Goal: Task Accomplishment & Management: Complete application form

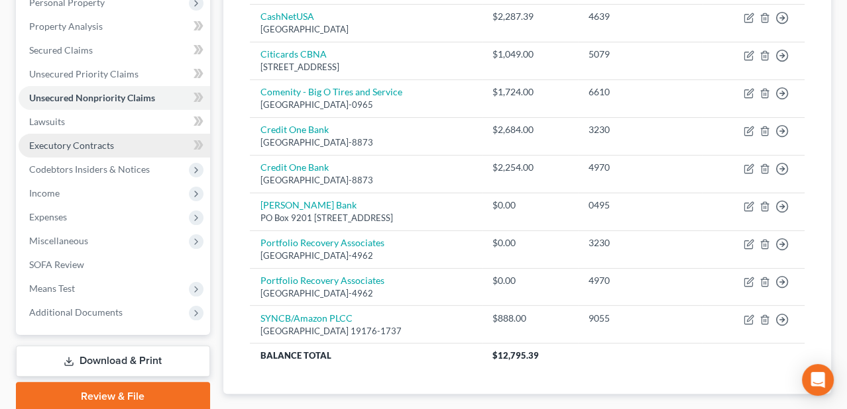
scroll to position [265, 0]
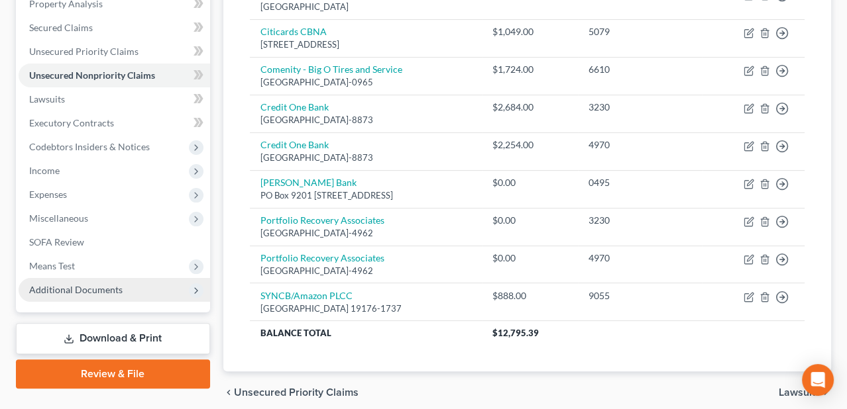
click at [52, 285] on span "Additional Documents" at bounding box center [75, 289] width 93 height 11
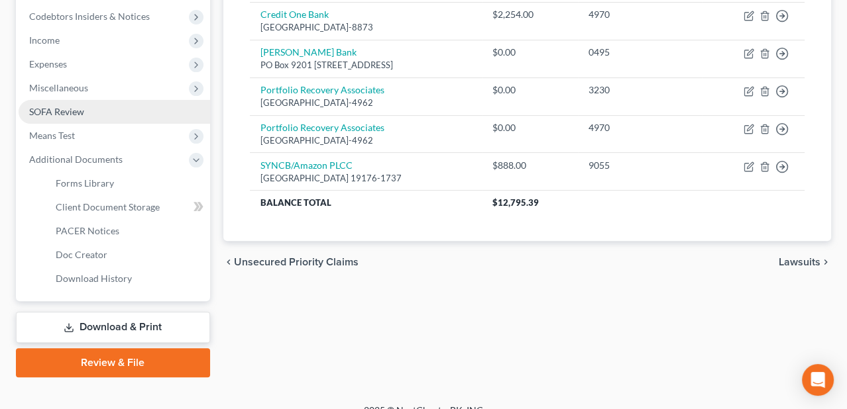
scroll to position [397, 0]
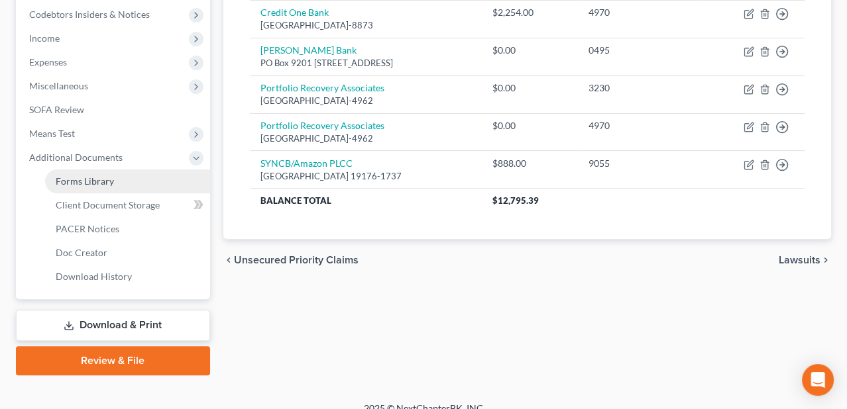
click at [107, 181] on span "Forms Library" at bounding box center [85, 181] width 58 height 11
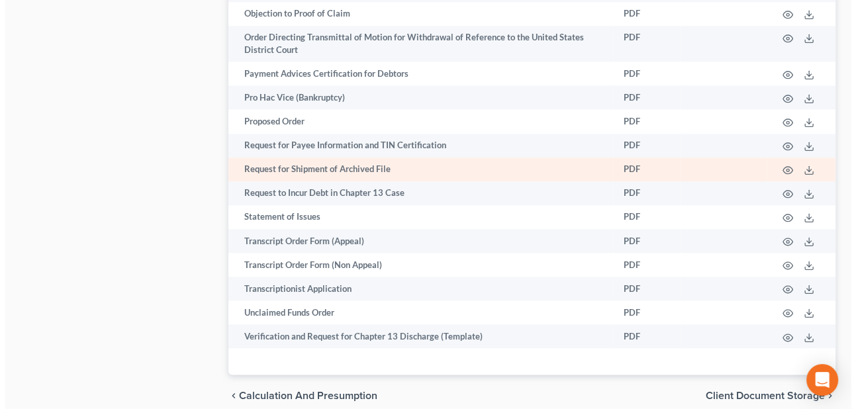
scroll to position [1457, 0]
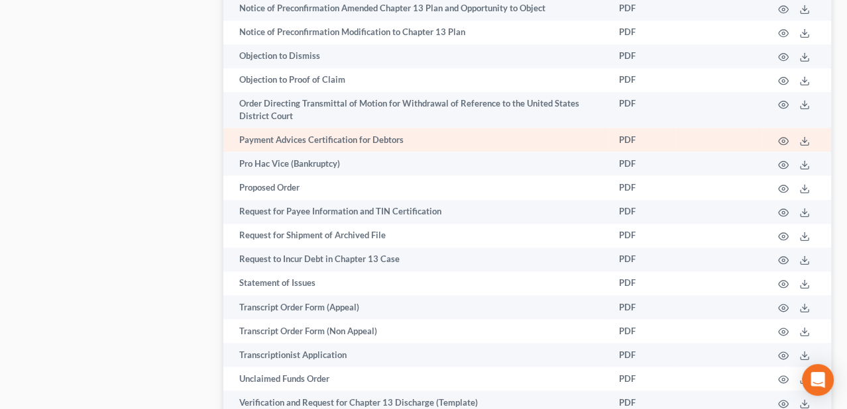
click at [342, 140] on td "Payment Advices Certification for Debtors" at bounding box center [416, 140] width 386 height 24
click at [786, 137] on icon "button" at bounding box center [783, 141] width 11 height 11
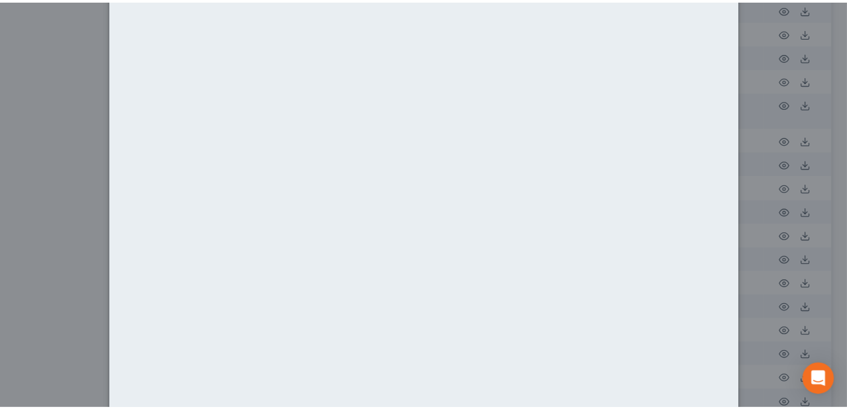
scroll to position [0, 0]
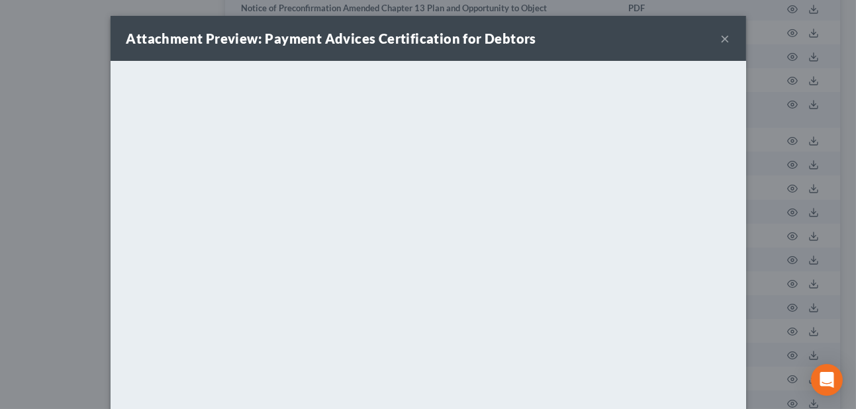
click at [721, 37] on button "×" at bounding box center [725, 38] width 9 height 16
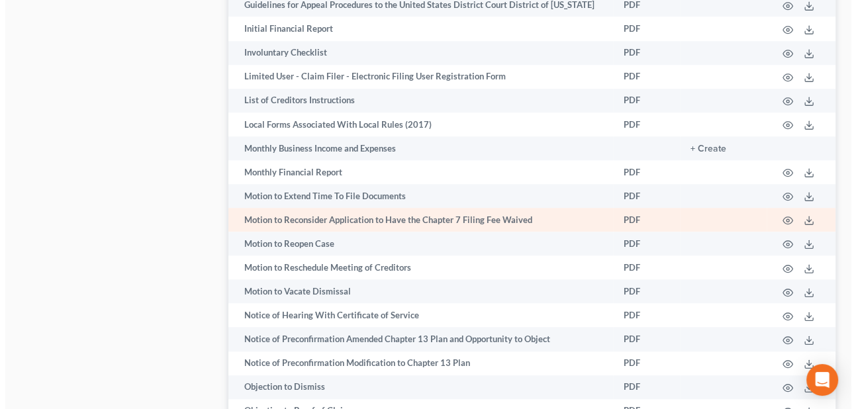
scroll to position [1060, 0]
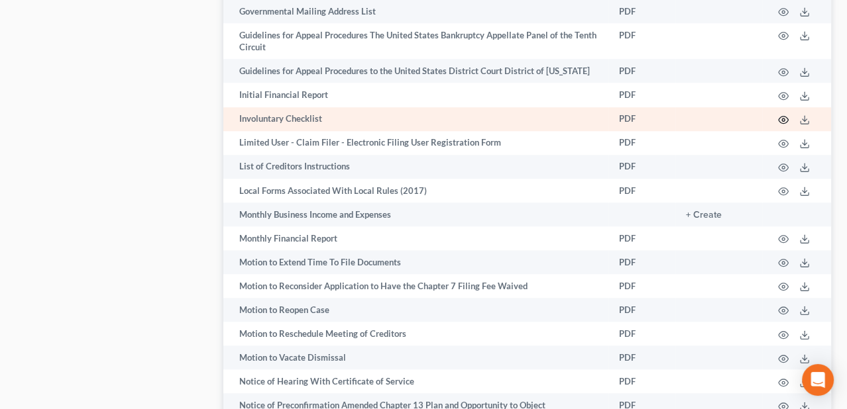
click at [779, 117] on icon "button" at bounding box center [783, 120] width 10 height 7
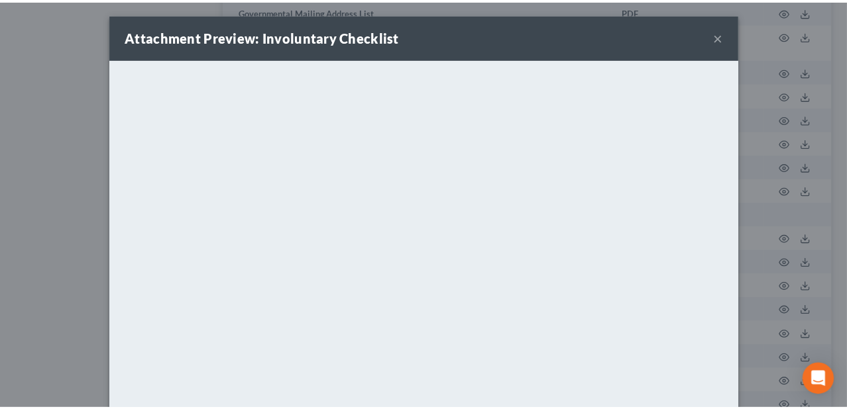
scroll to position [0, 0]
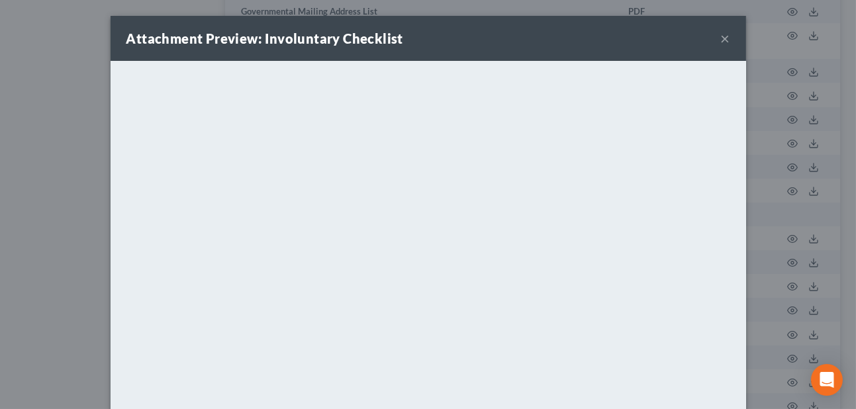
drag, startPoint x: 717, startPoint y: 36, endPoint x: 700, endPoint y: 59, distance: 28.5
click at [721, 36] on button "×" at bounding box center [725, 38] width 9 height 16
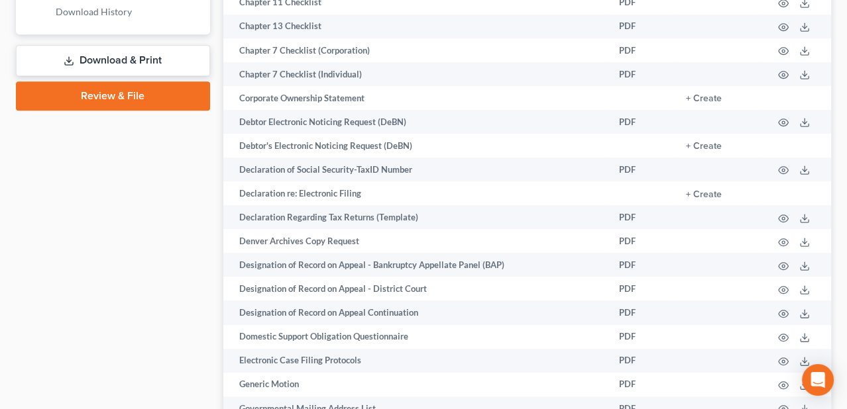
scroll to position [596, 0]
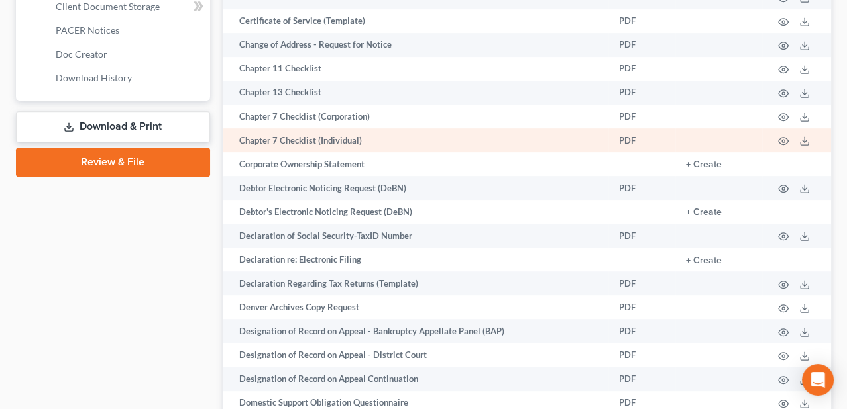
click at [339, 137] on td "Chapter 7 Checklist (Individual)" at bounding box center [416, 141] width 386 height 24
click at [783, 140] on circle "button" at bounding box center [783, 141] width 3 height 3
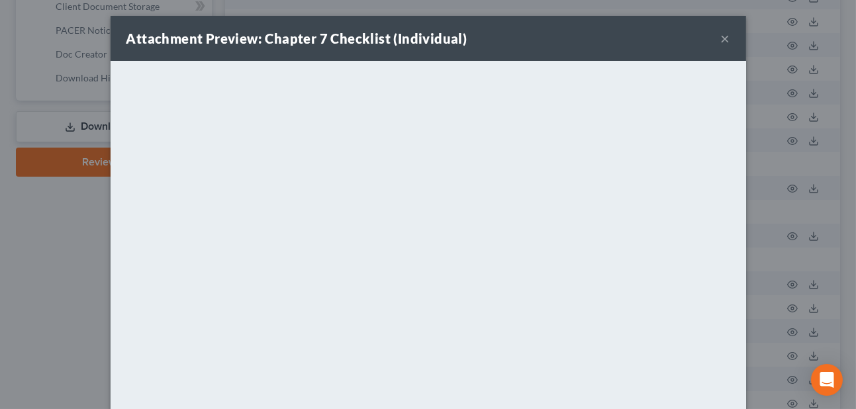
click at [721, 33] on button "×" at bounding box center [725, 38] width 9 height 16
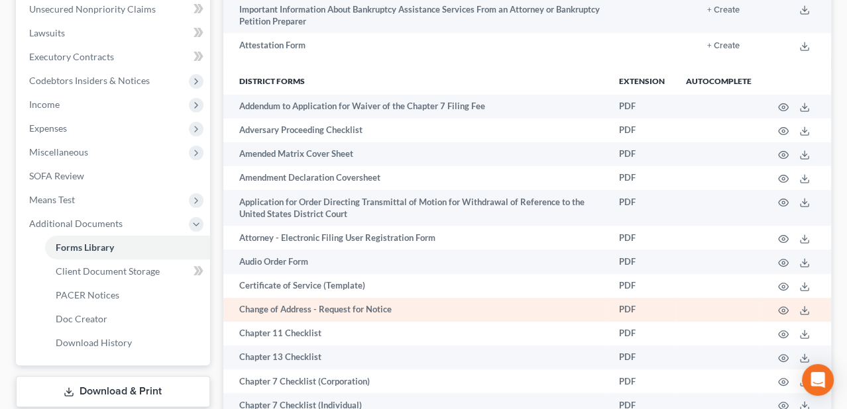
scroll to position [265, 0]
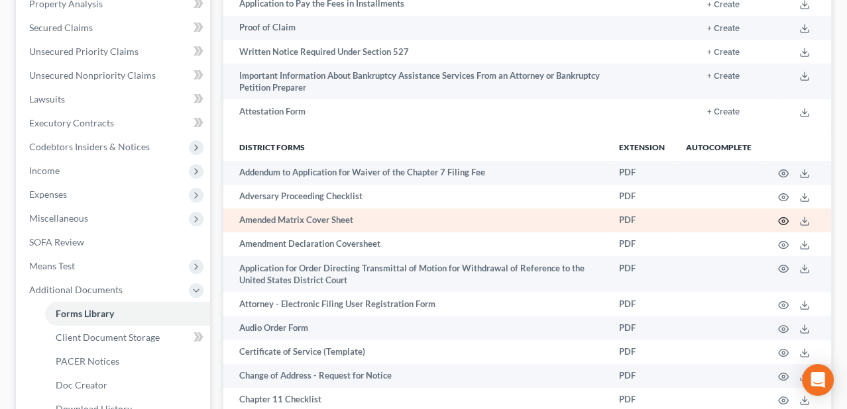
click at [784, 219] on icon "button" at bounding box center [783, 221] width 11 height 11
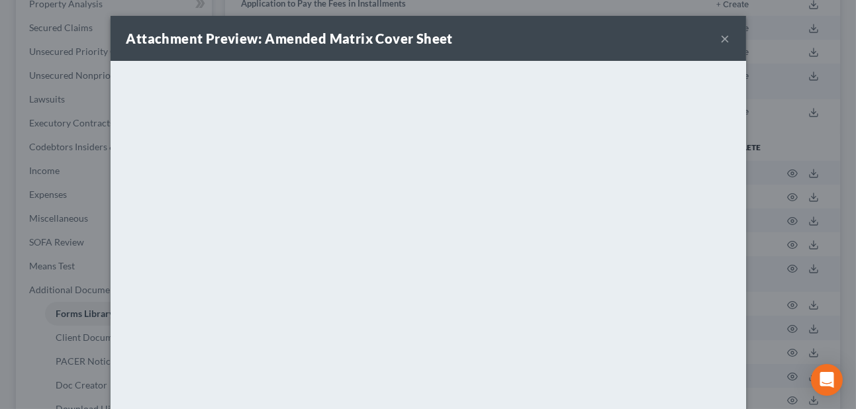
click at [721, 35] on button "×" at bounding box center [725, 38] width 9 height 16
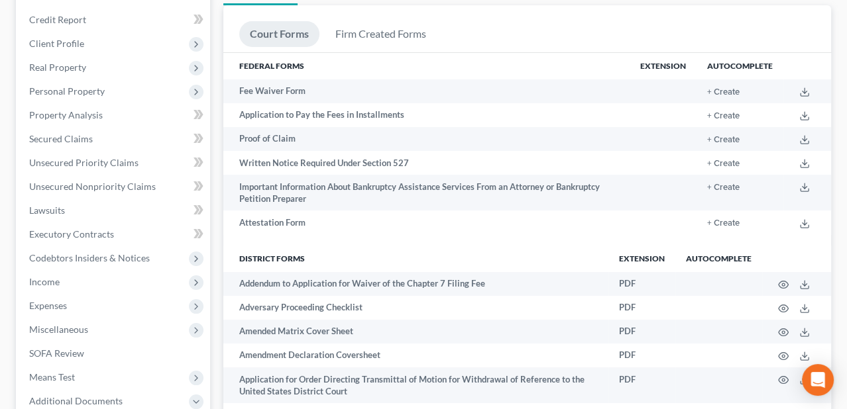
scroll to position [132, 0]
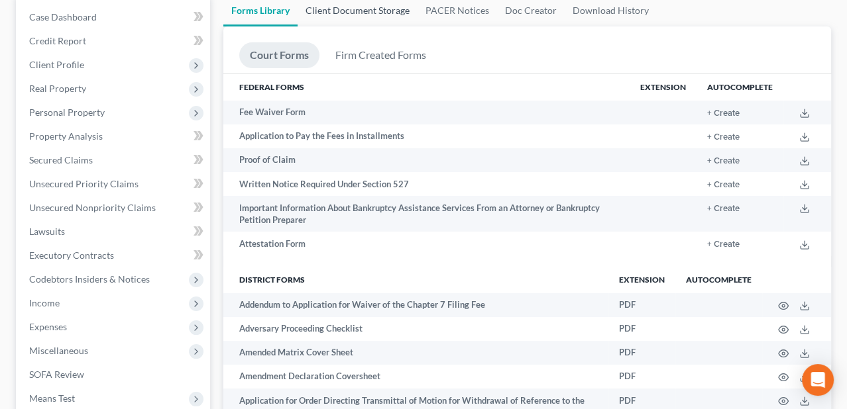
click at [369, 7] on link "Client Document Storage" at bounding box center [357, 11] width 120 height 32
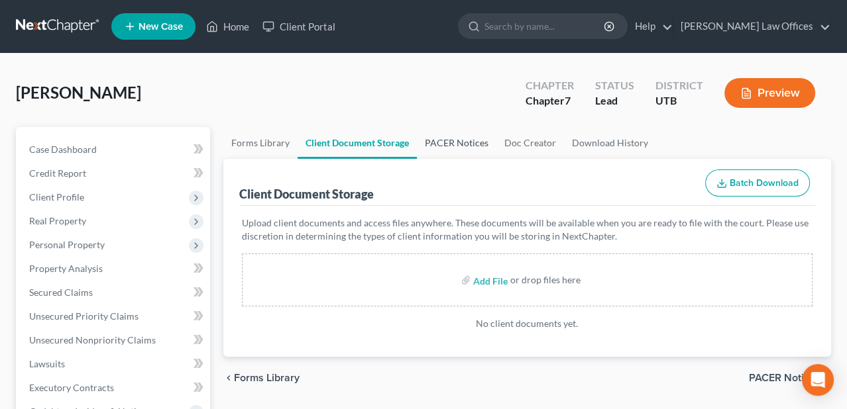
click at [445, 142] on link "PACER Notices" at bounding box center [456, 143] width 79 height 32
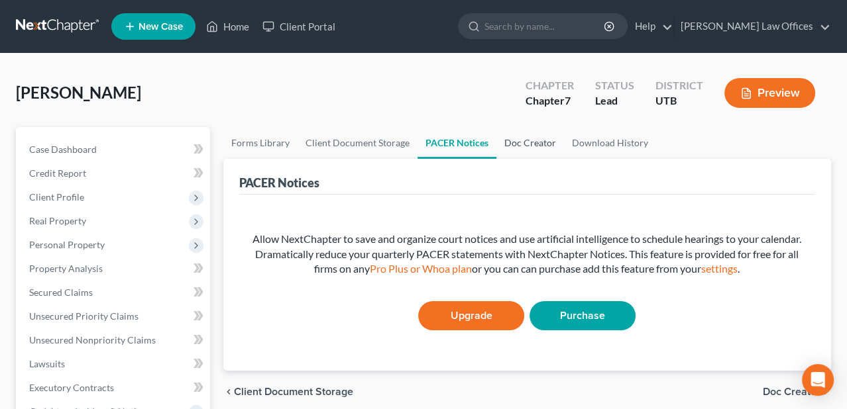
click at [521, 142] on link "Doc Creator" at bounding box center [530, 143] width 68 height 32
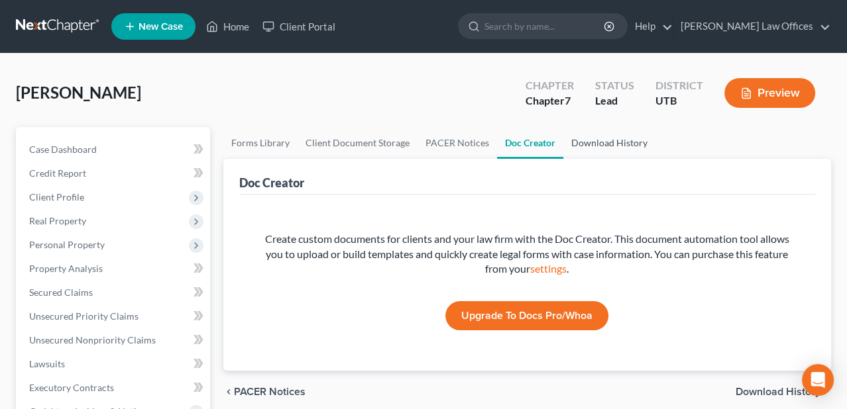
click at [589, 142] on link "Download History" at bounding box center [609, 143] width 92 height 32
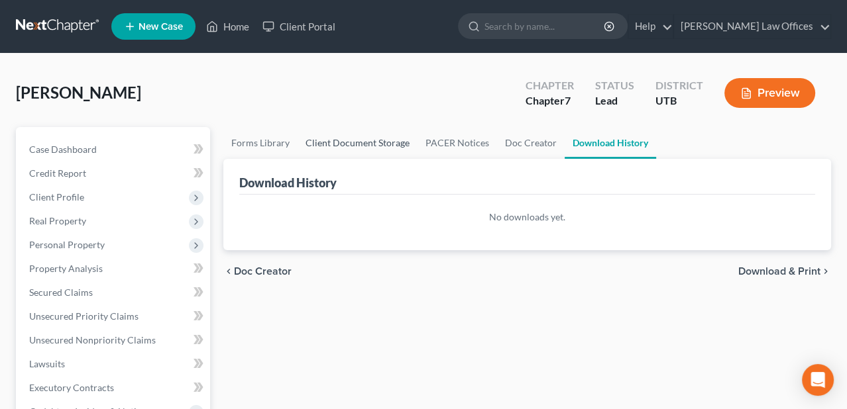
click at [325, 142] on link "Client Document Storage" at bounding box center [357, 143] width 120 height 32
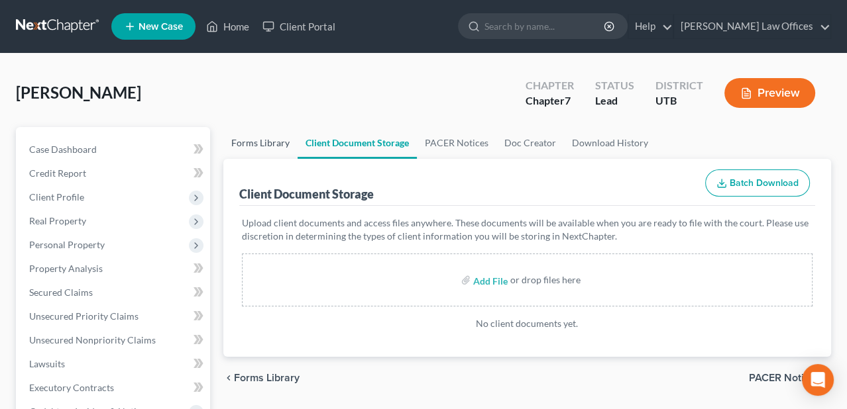
click at [278, 151] on link "Forms Library" at bounding box center [260, 143] width 74 height 32
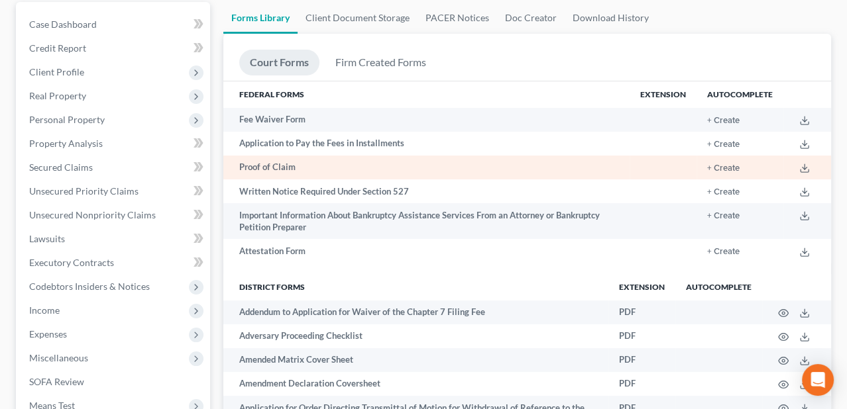
scroll to position [66, 0]
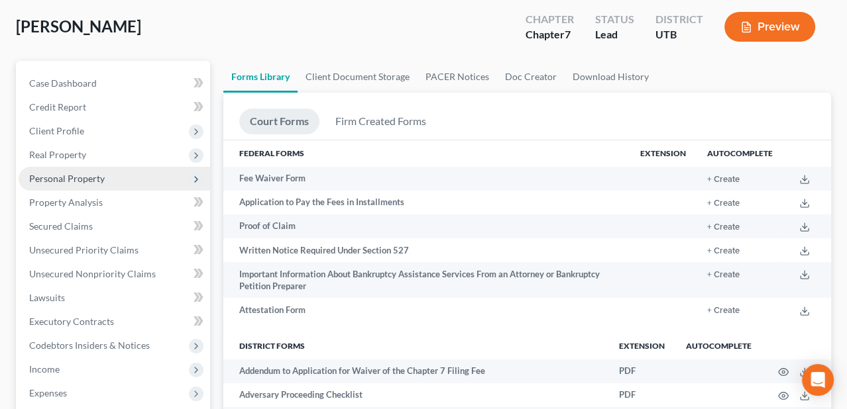
click at [72, 187] on span "Personal Property" at bounding box center [114, 179] width 191 height 24
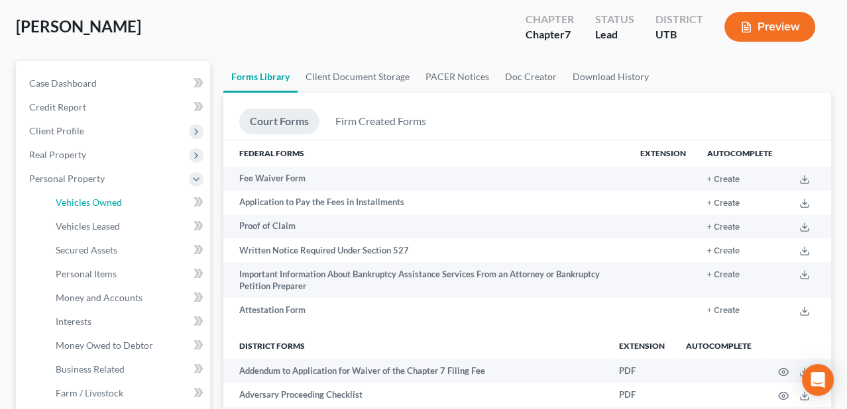
drag, startPoint x: 97, startPoint y: 201, endPoint x: 517, endPoint y: 278, distance: 426.8
click at [97, 202] on span "Vehicles Owned" at bounding box center [89, 202] width 66 height 11
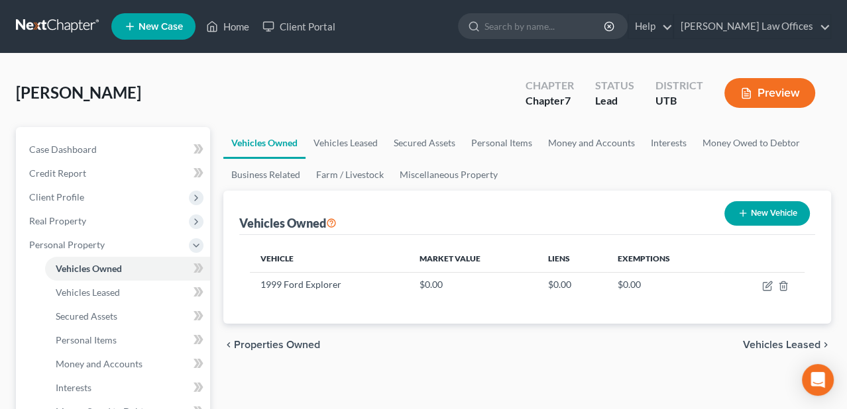
click at [766, 337] on div "chevron_left Properties Owned Vehicles Leased chevron_right" at bounding box center [527, 345] width 608 height 42
click at [773, 344] on span "Vehicles Leased" at bounding box center [782, 345] width 78 height 11
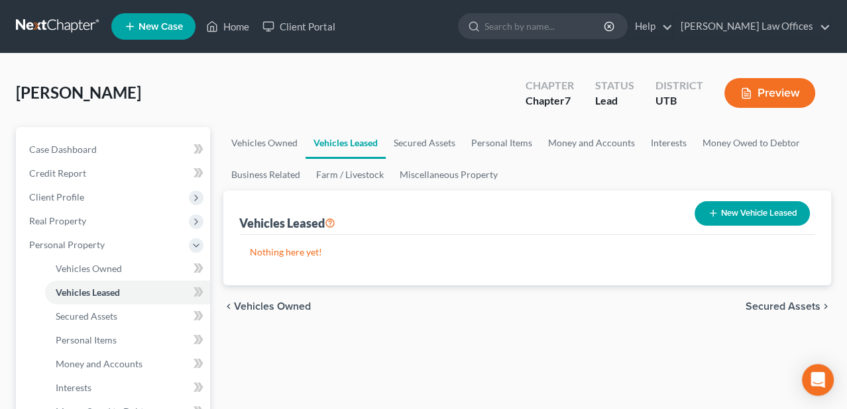
click at [788, 304] on span "Secured Assets" at bounding box center [782, 306] width 75 height 11
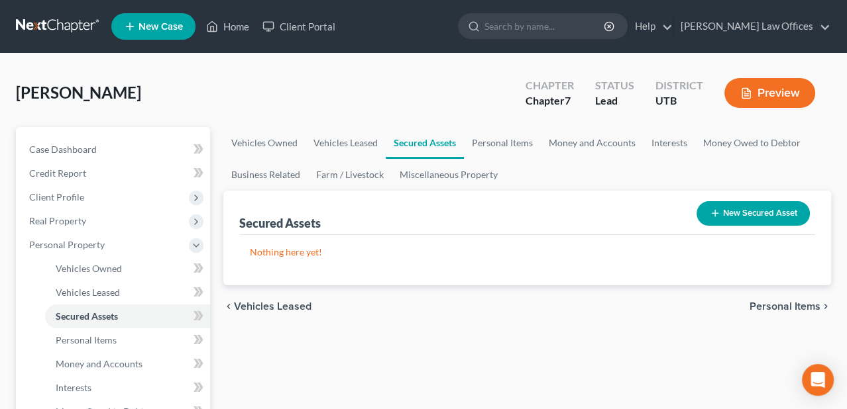
click at [785, 310] on span "Personal Items" at bounding box center [784, 306] width 71 height 11
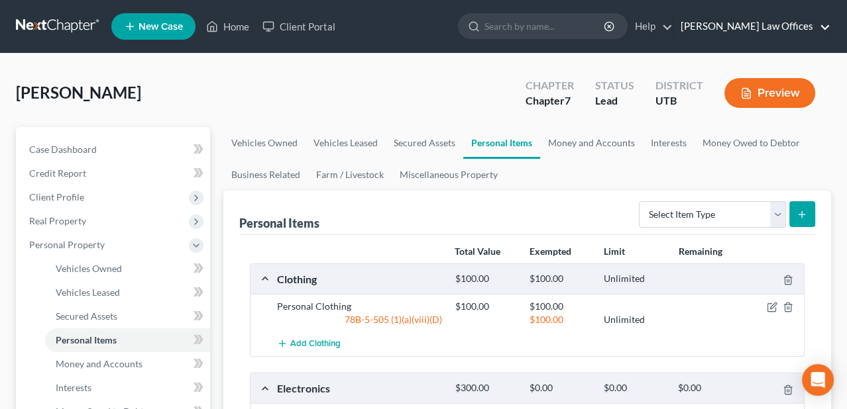
click at [804, 29] on link "[PERSON_NAME] Law Offices" at bounding box center [752, 27] width 156 height 24
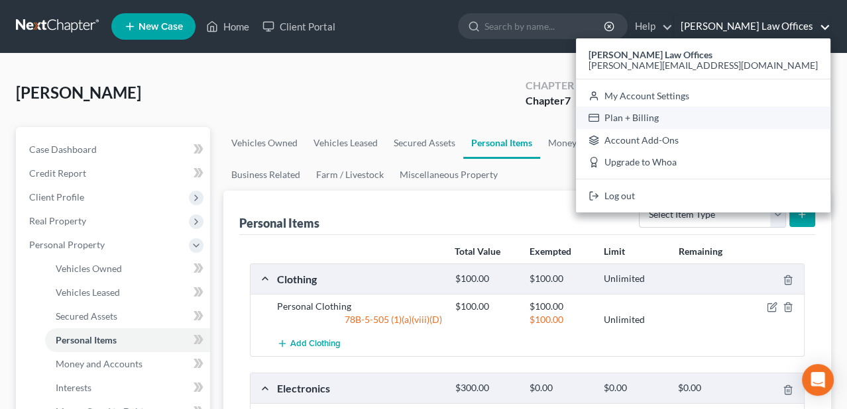
click at [770, 113] on link "Plan + Billing" at bounding box center [703, 118] width 254 height 23
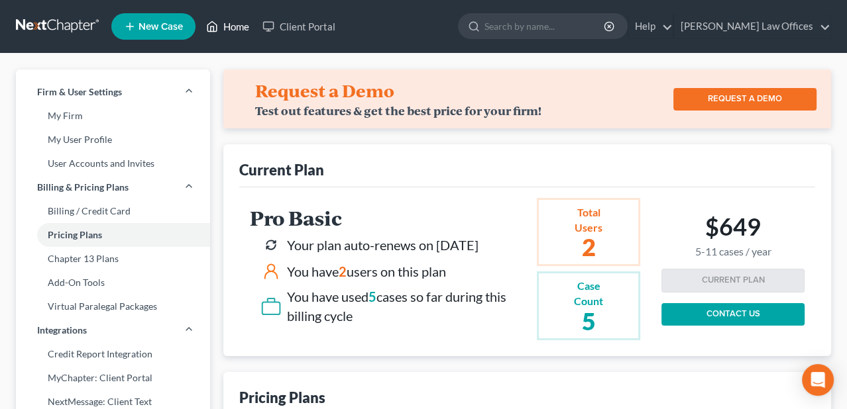
click at [227, 26] on link "Home" at bounding box center [227, 27] width 56 height 24
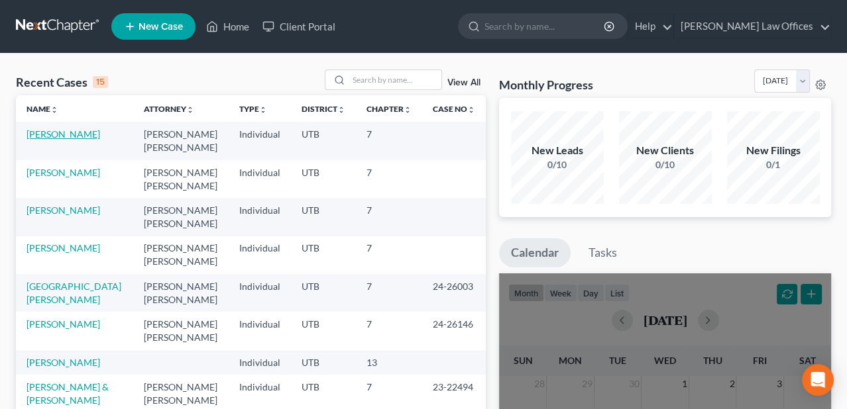
click at [60, 130] on link "[PERSON_NAME]" at bounding box center [63, 134] width 74 height 11
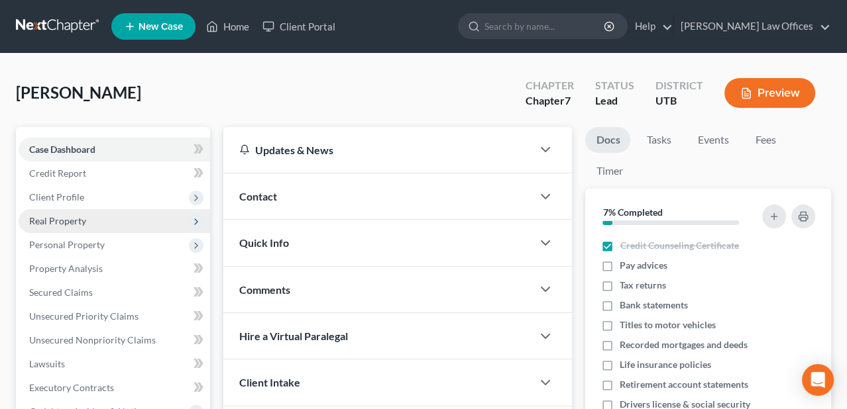
click at [59, 209] on span "Real Property" at bounding box center [114, 221] width 191 height 24
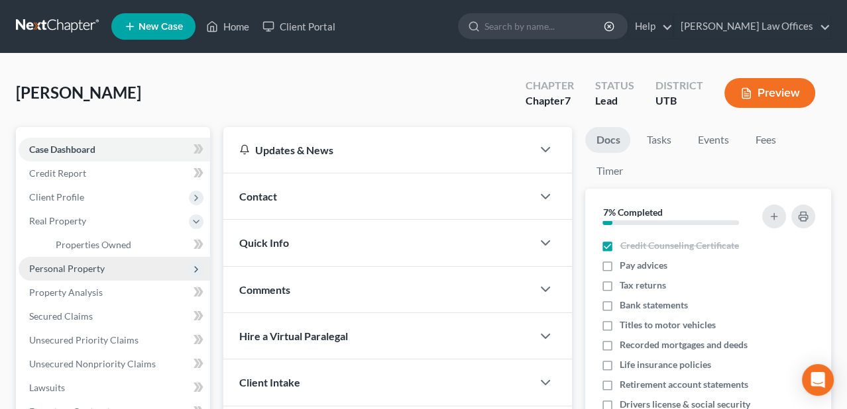
click at [79, 260] on span "Personal Property" at bounding box center [114, 269] width 191 height 24
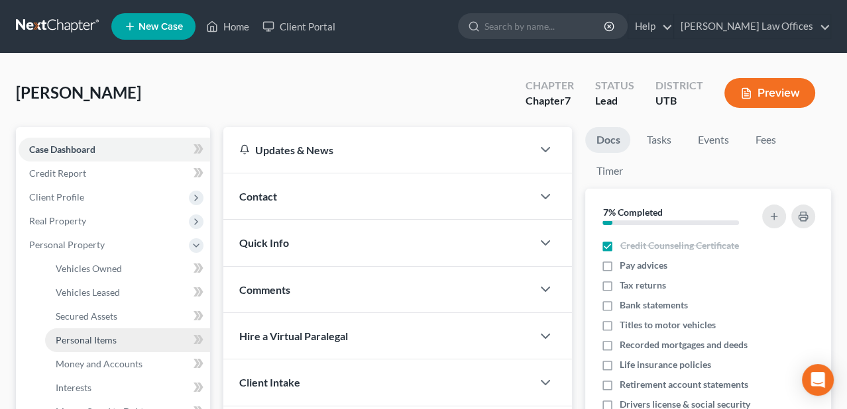
click at [88, 340] on span "Personal Items" at bounding box center [86, 340] width 61 height 11
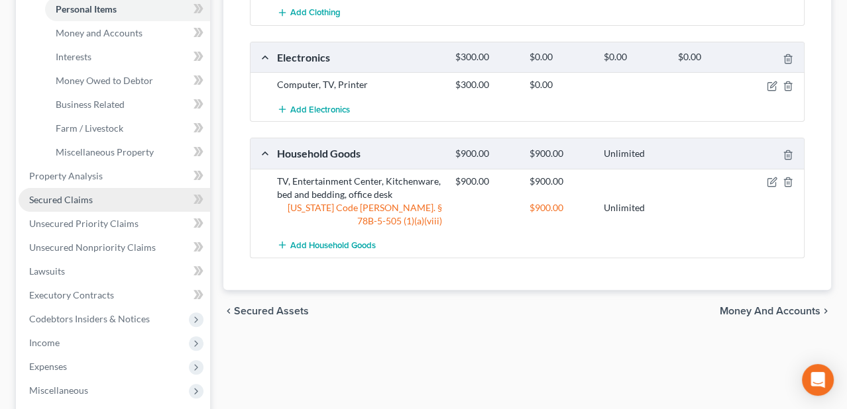
scroll to position [397, 0]
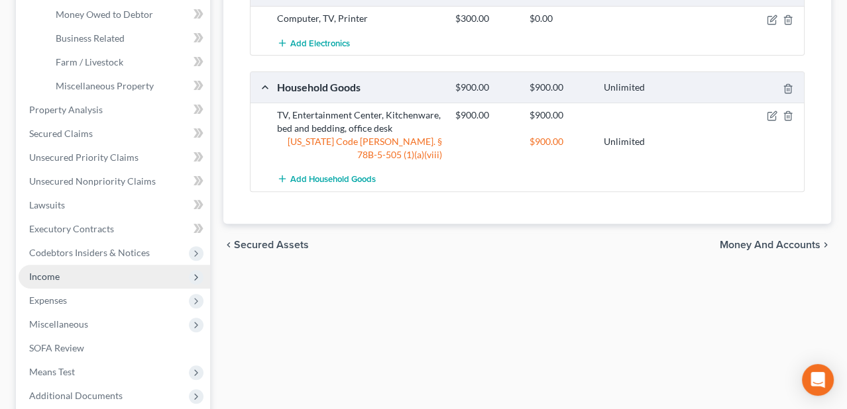
click at [76, 282] on span "Income" at bounding box center [114, 277] width 191 height 24
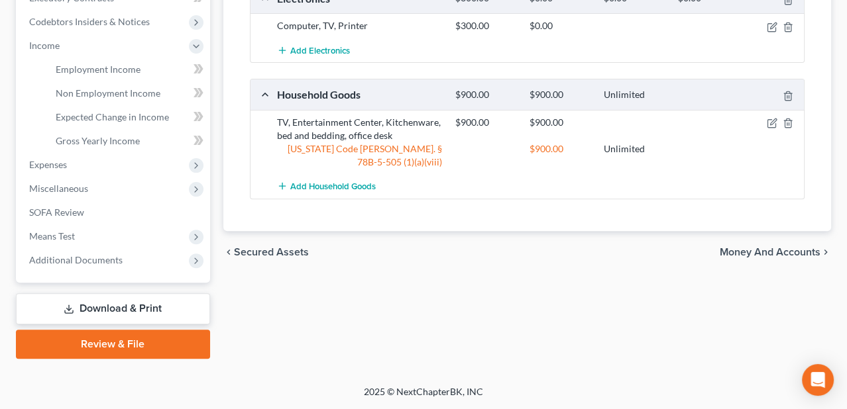
scroll to position [389, 0]
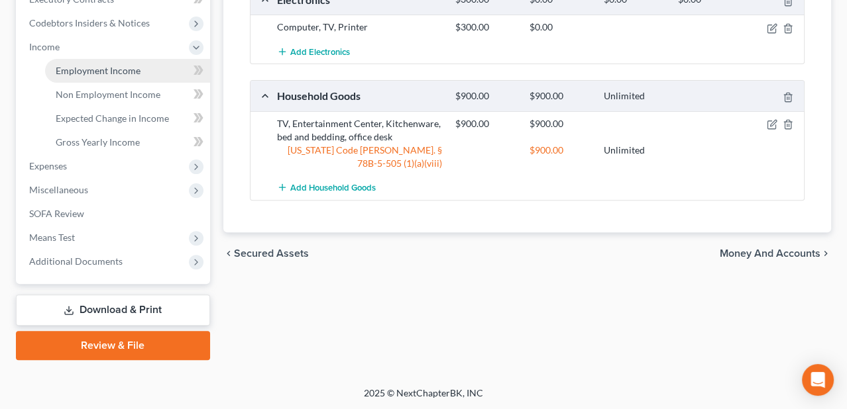
click at [138, 76] on link "Employment Income" at bounding box center [127, 71] width 165 height 24
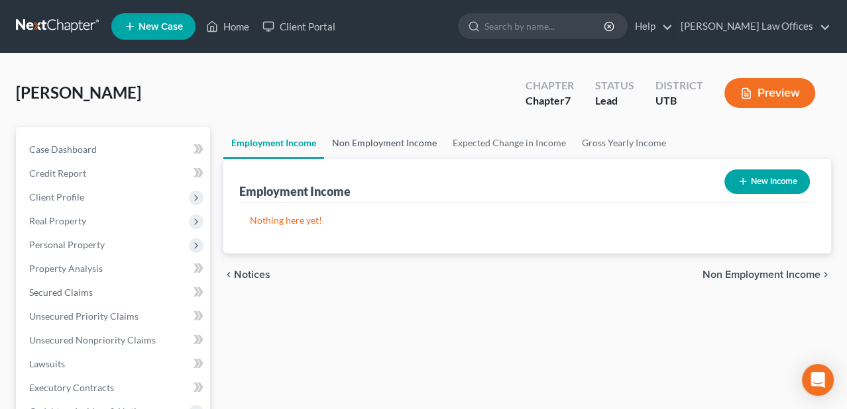
click at [372, 138] on link "Non Employment Income" at bounding box center [384, 143] width 121 height 32
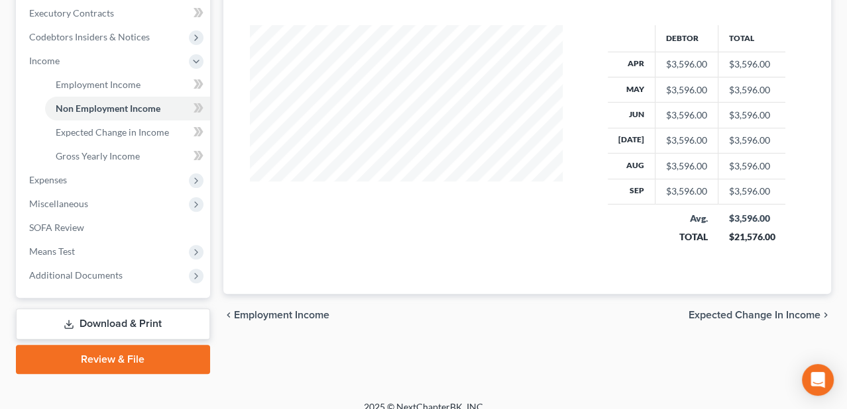
scroll to position [389, 0]
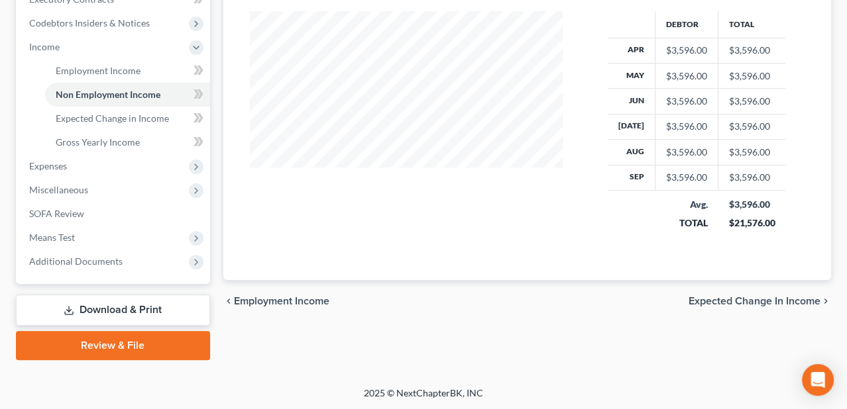
click at [814, 296] on span "Expected Change in Income" at bounding box center [754, 301] width 132 height 11
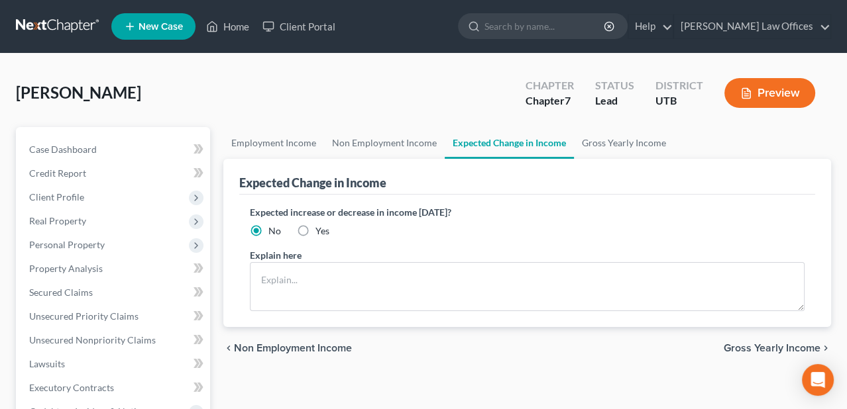
click at [803, 343] on span "Gross Yearly Income" at bounding box center [771, 348] width 97 height 11
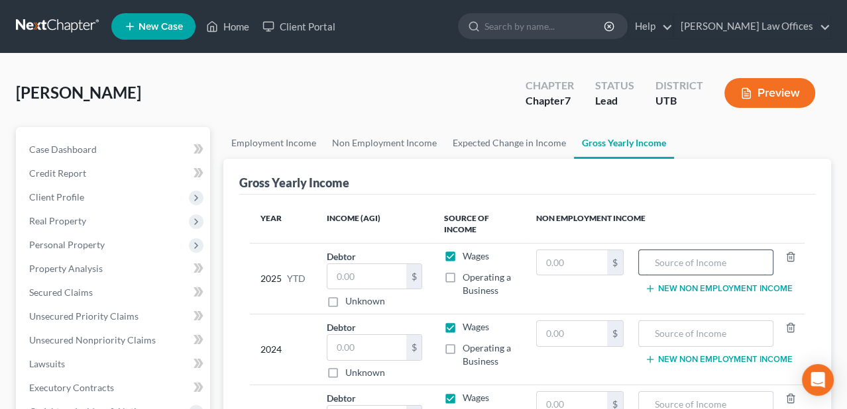
click at [662, 266] on input "text" at bounding box center [705, 262] width 121 height 25
